Goal: Task Accomplishment & Management: Use online tool/utility

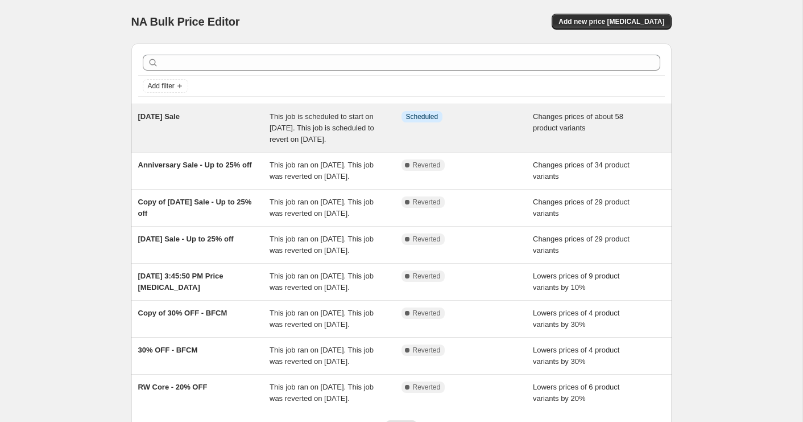
click at [180, 117] on span "[DATE] Sale" at bounding box center [159, 116] width 42 height 9
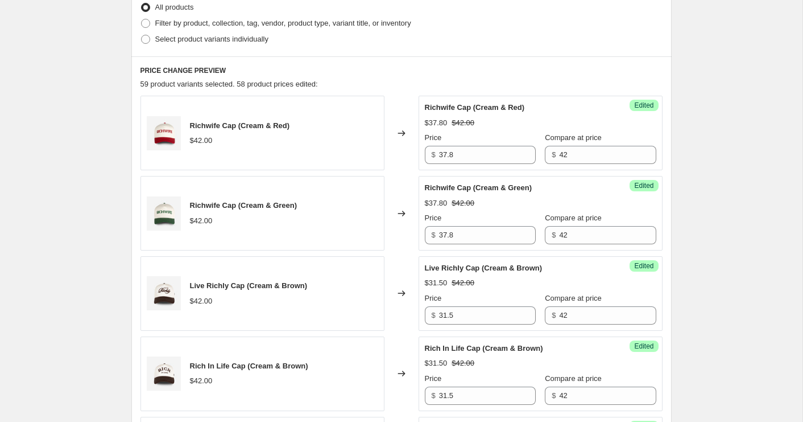
scroll to position [356, 0]
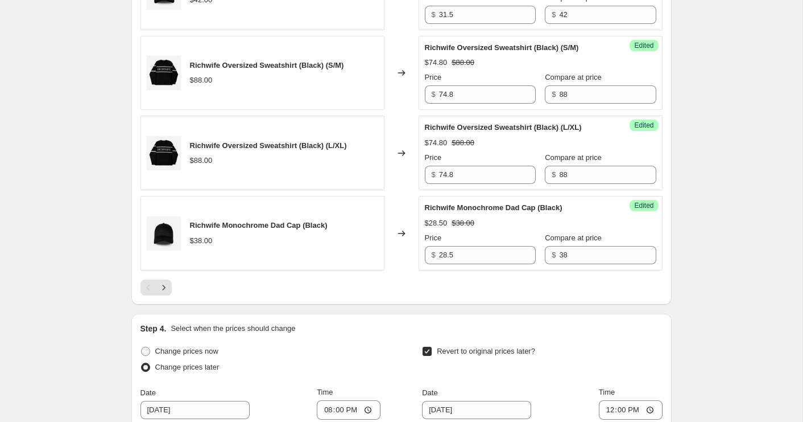
scroll to position [1780, 0]
click at [160, 283] on icon "Next" at bounding box center [163, 285] width 11 height 11
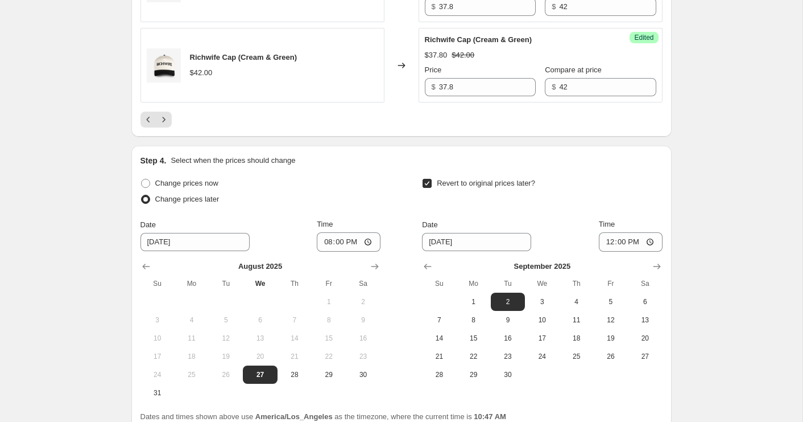
scroll to position [1944, 0]
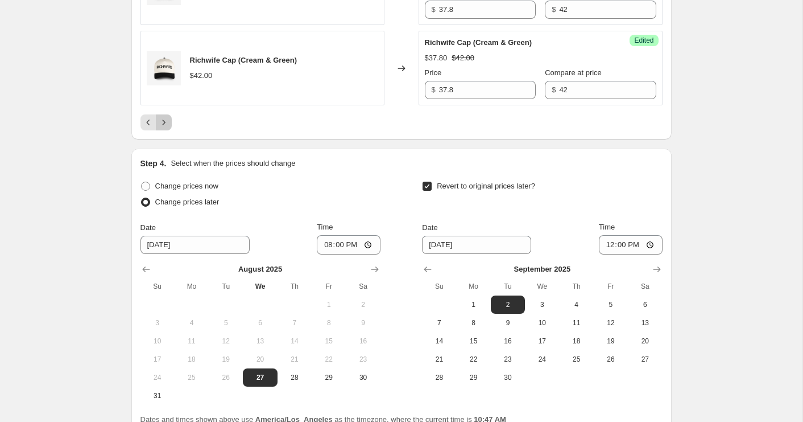
click at [167, 128] on icon "Next" at bounding box center [163, 122] width 11 height 11
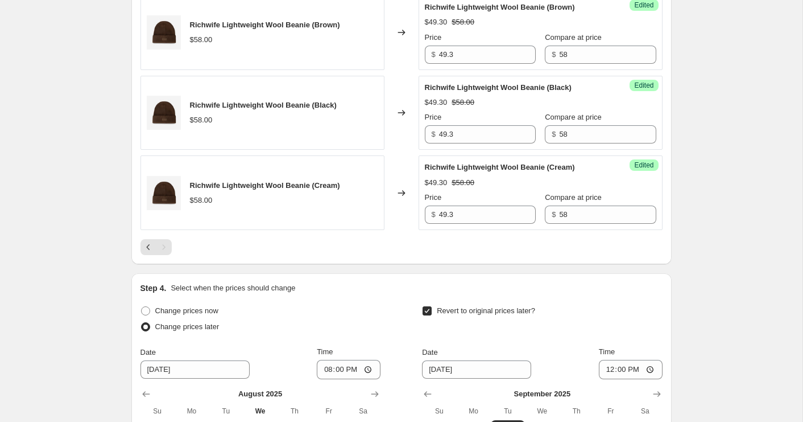
scroll to position [1739, 0]
click at [163, 244] on div "Pagination" at bounding box center [164, 246] width 16 height 16
click at [145, 245] on icon "Previous" at bounding box center [148, 246] width 11 height 11
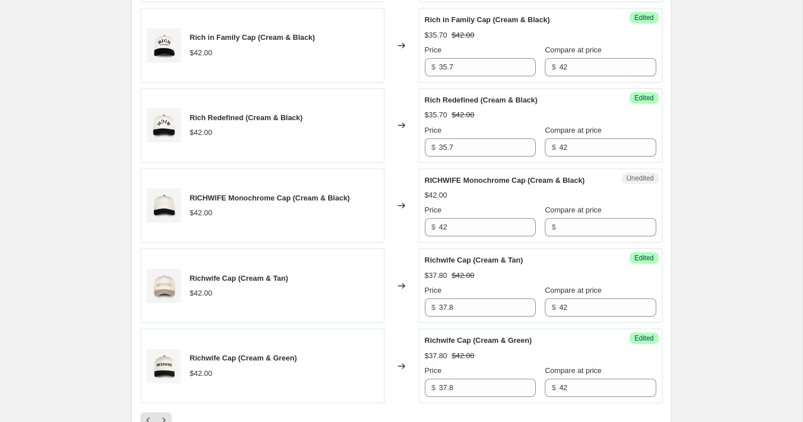
scroll to position [1661, 0]
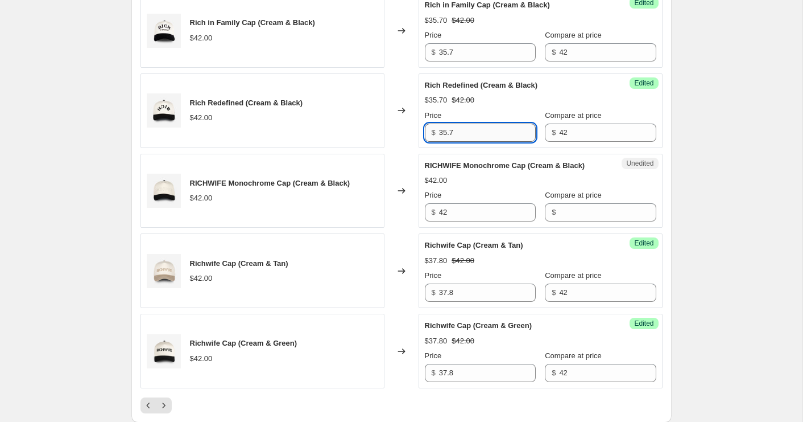
click at [464, 142] on input "35.7" at bounding box center [487, 132] width 97 height 18
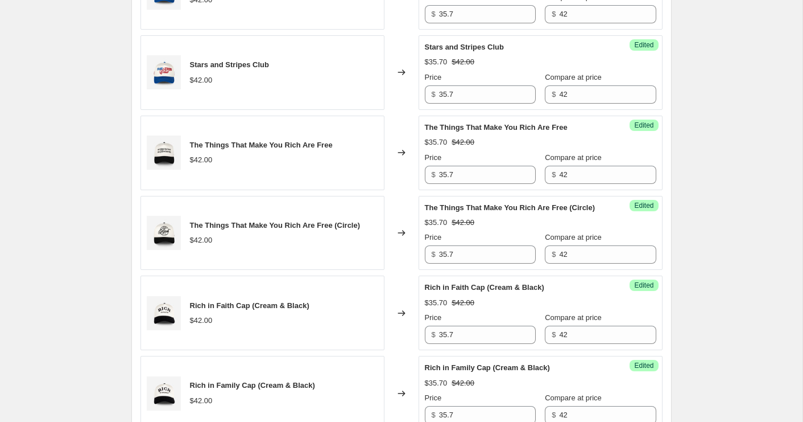
scroll to position [1297, 0]
